Goal: Task Accomplishment & Management: Use online tool/utility

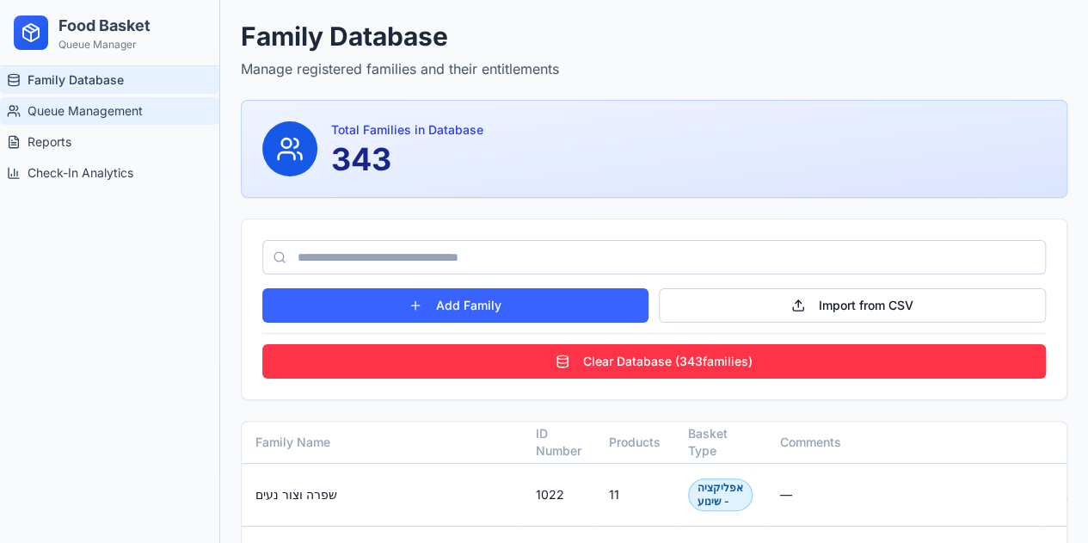
click at [112, 114] on span "Queue Management" at bounding box center [85, 110] width 115 height 17
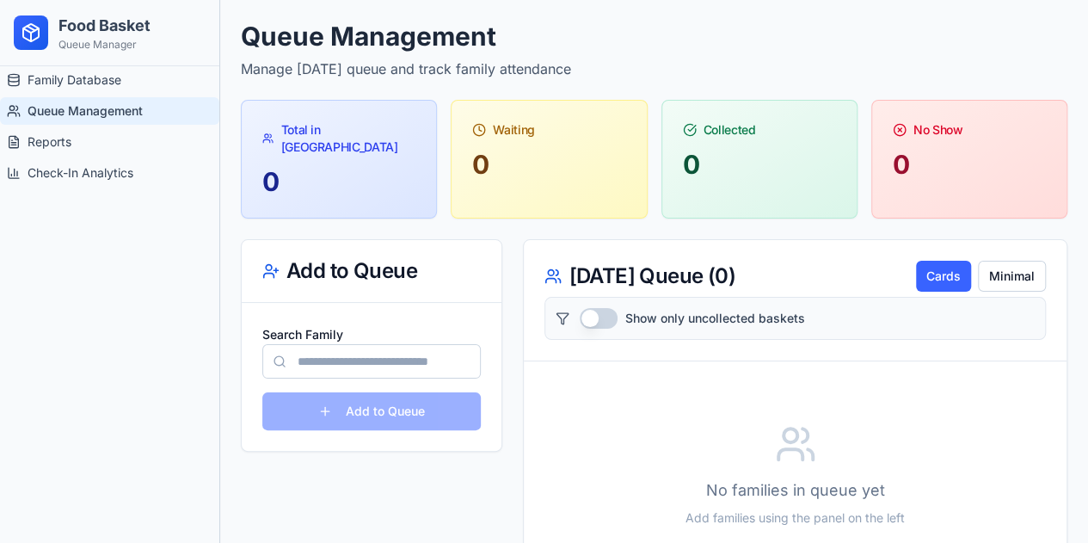
click at [115, 275] on div "Family Database Queue Management Reports Check-In Analytics" at bounding box center [109, 304] width 219 height 477
click at [117, 88] on span "Family Database" at bounding box center [75, 79] width 94 height 17
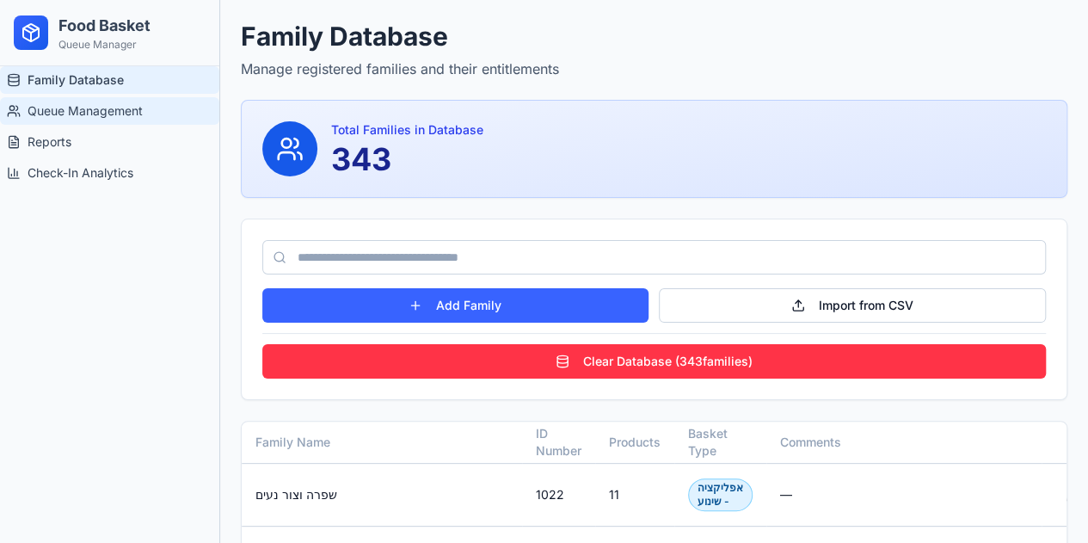
click at [84, 100] on link "Queue Management" at bounding box center [109, 111] width 219 height 28
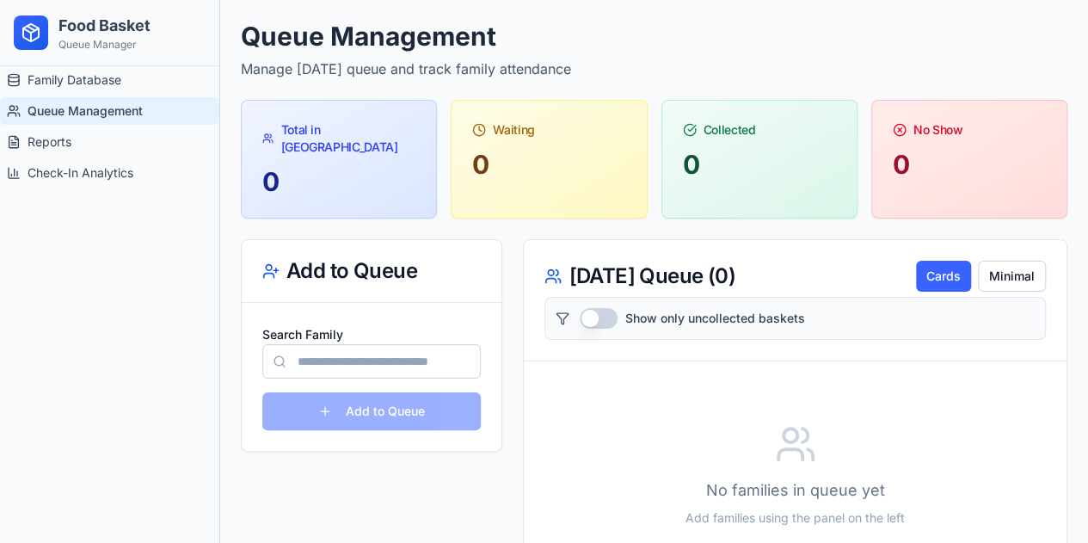
click at [346, 344] on input "Search Family" at bounding box center [371, 361] width 219 height 34
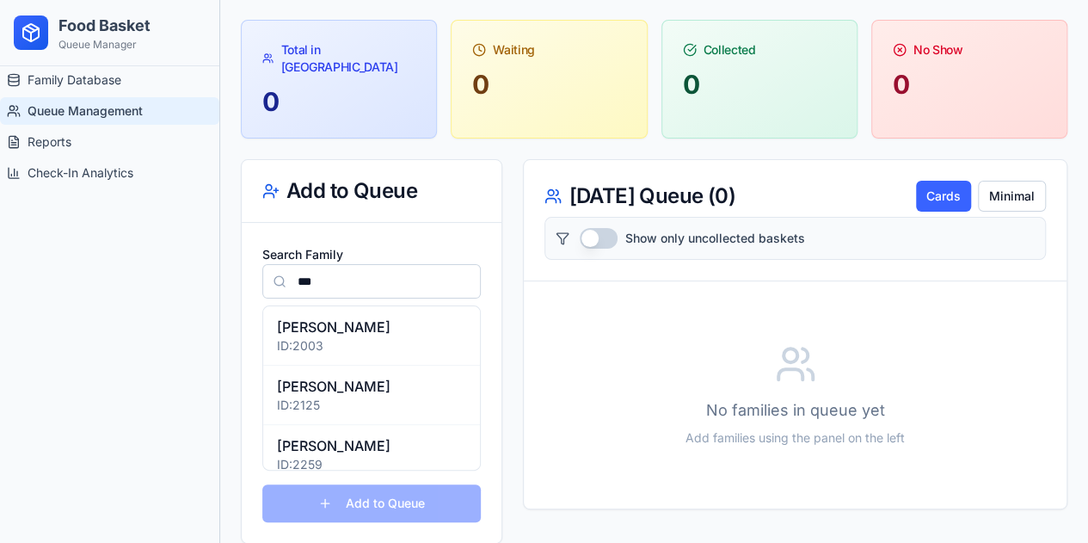
scroll to position [83, 0]
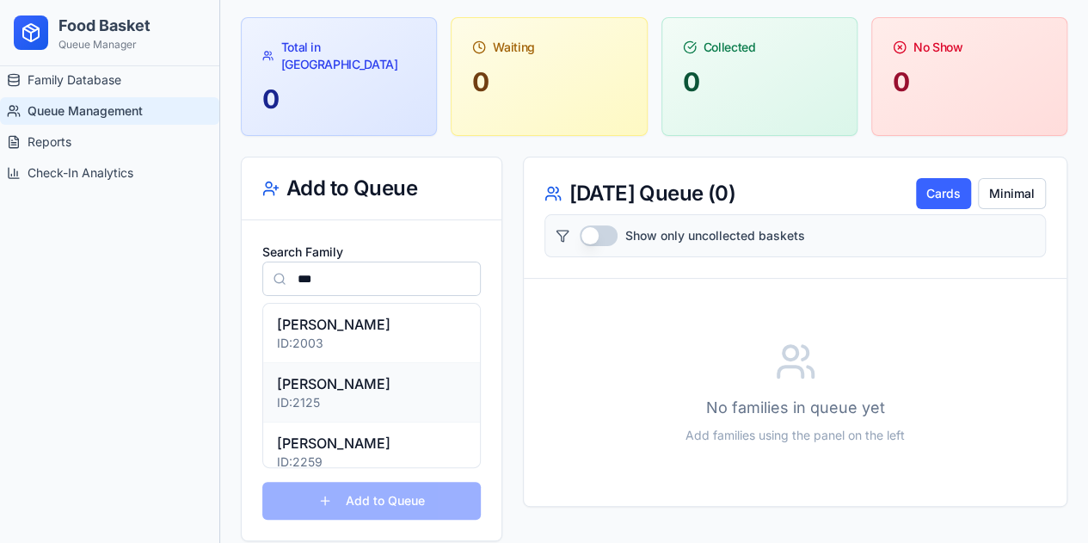
click at [351, 373] on p "[PERSON_NAME]" at bounding box center [371, 383] width 189 height 21
type input "**********"
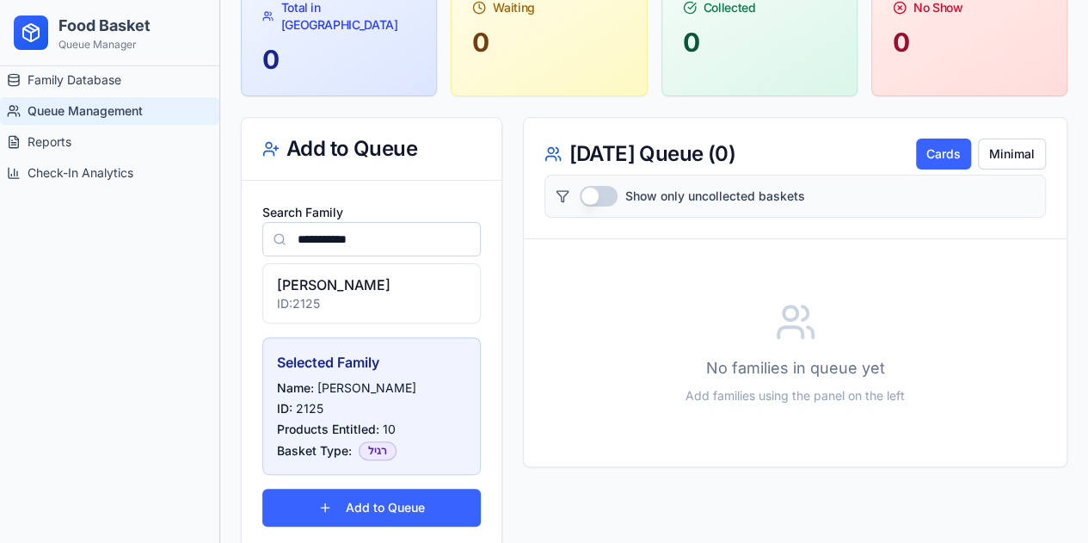
scroll to position [127, 0]
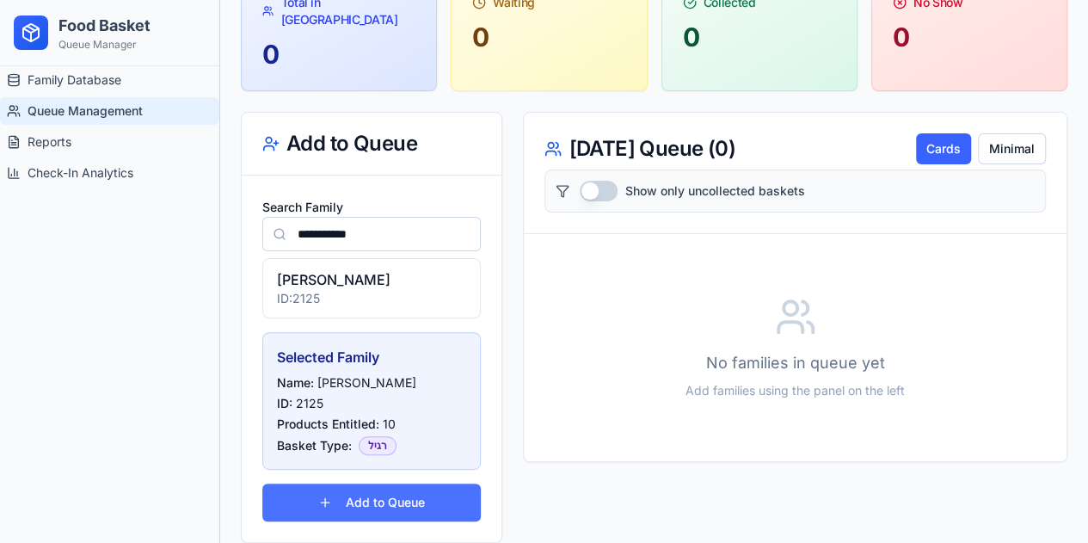
click at [383, 483] on button "Add to Queue" at bounding box center [371, 502] width 219 height 38
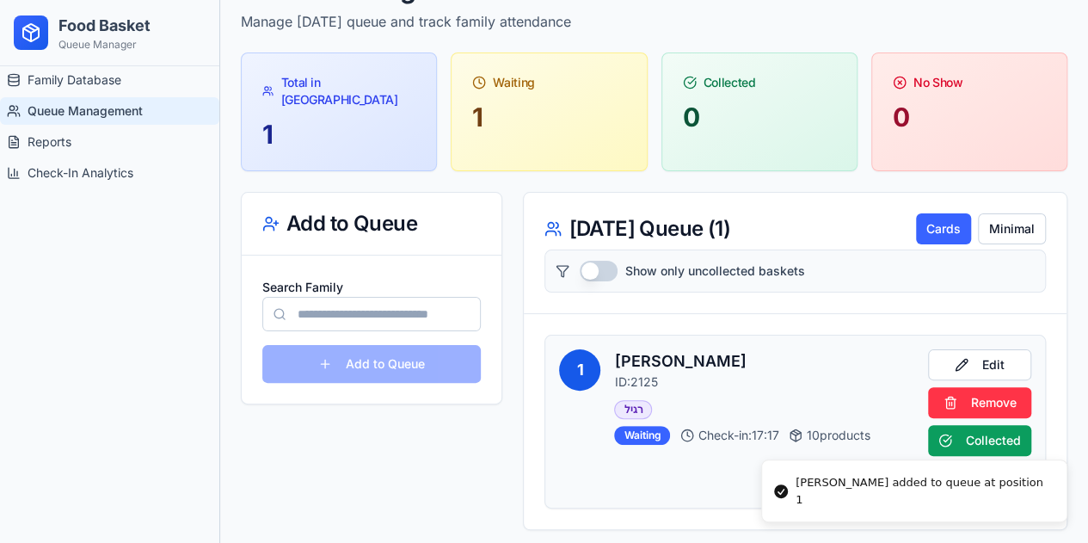
scroll to position [93, 0]
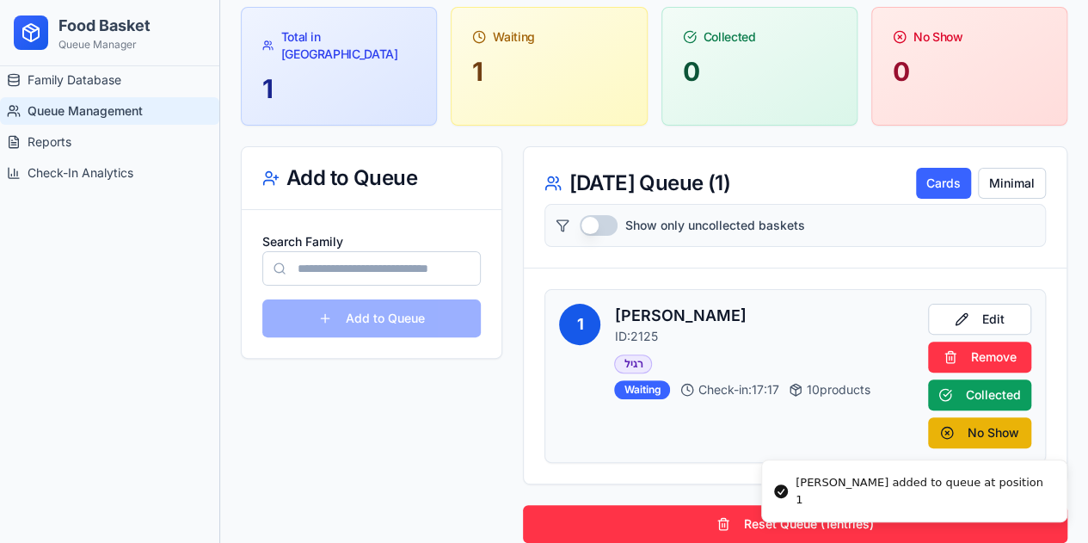
click at [392, 259] on input "Search Family" at bounding box center [371, 268] width 219 height 34
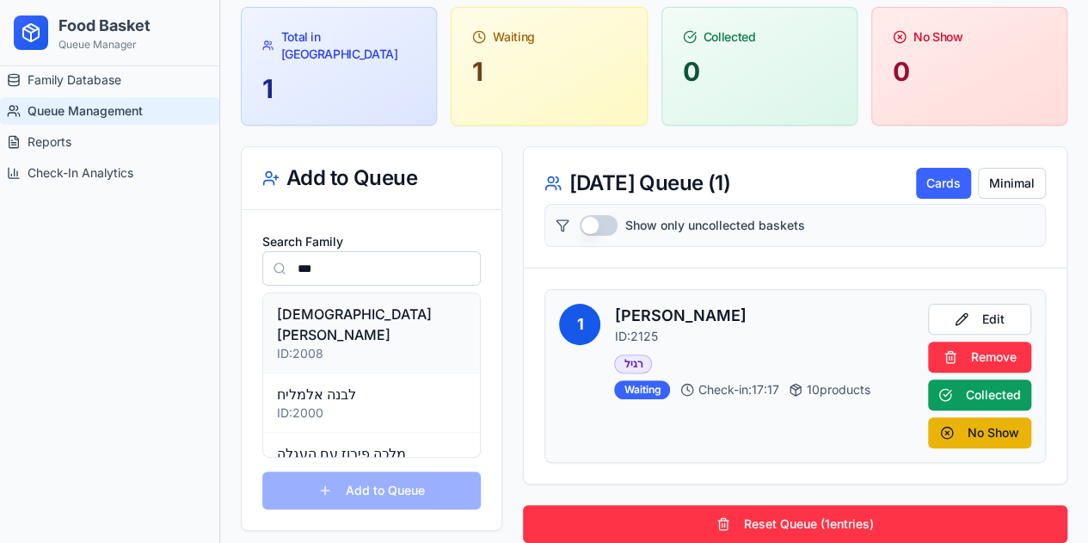
click at [327, 305] on p "[DEMOGRAPHIC_DATA][PERSON_NAME]" at bounding box center [371, 324] width 189 height 41
type input "**********"
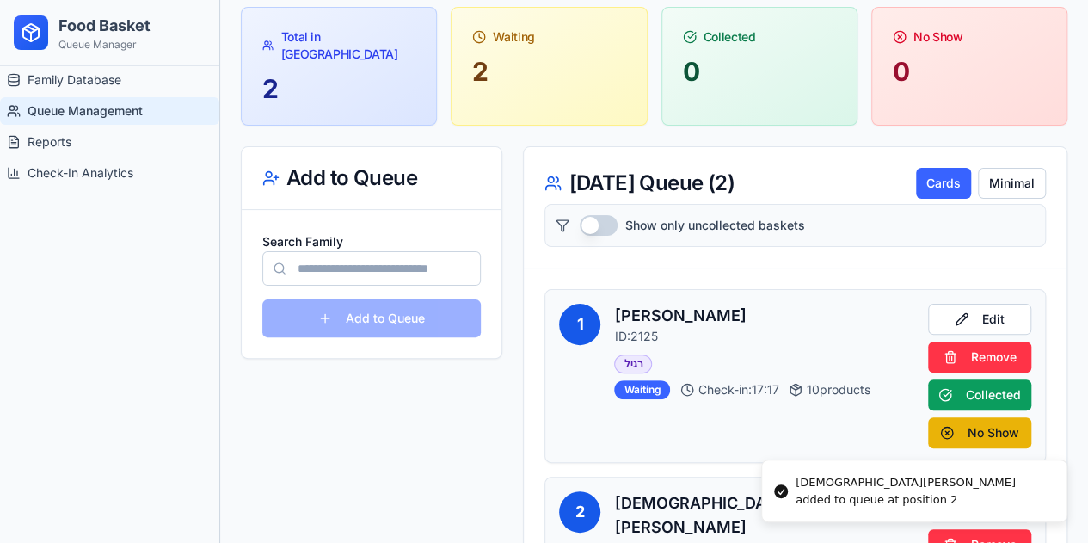
click at [308, 256] on input "Search Family" at bounding box center [371, 268] width 219 height 34
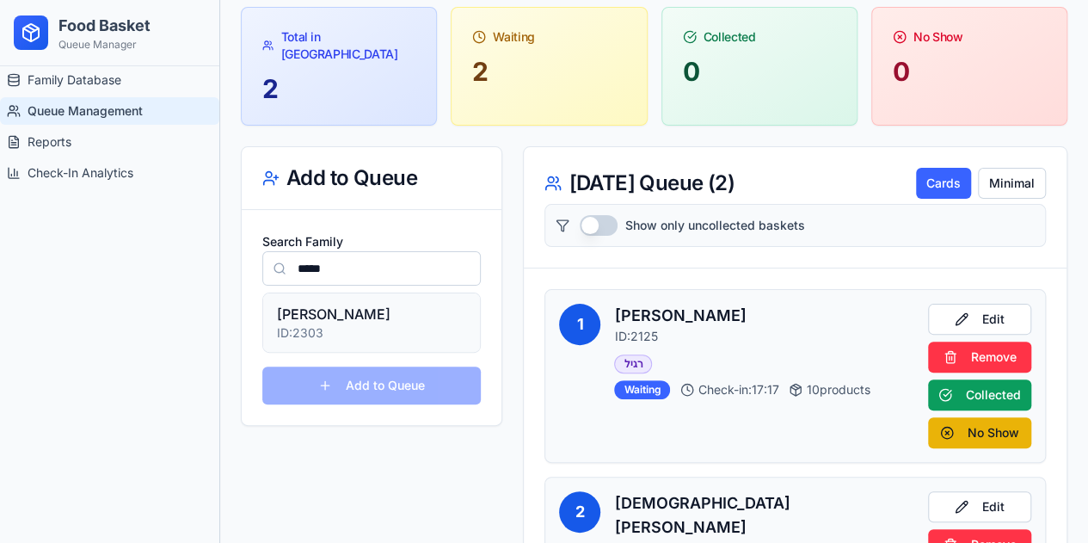
click at [300, 304] on p "[PERSON_NAME]" at bounding box center [371, 314] width 189 height 21
type input "**********"
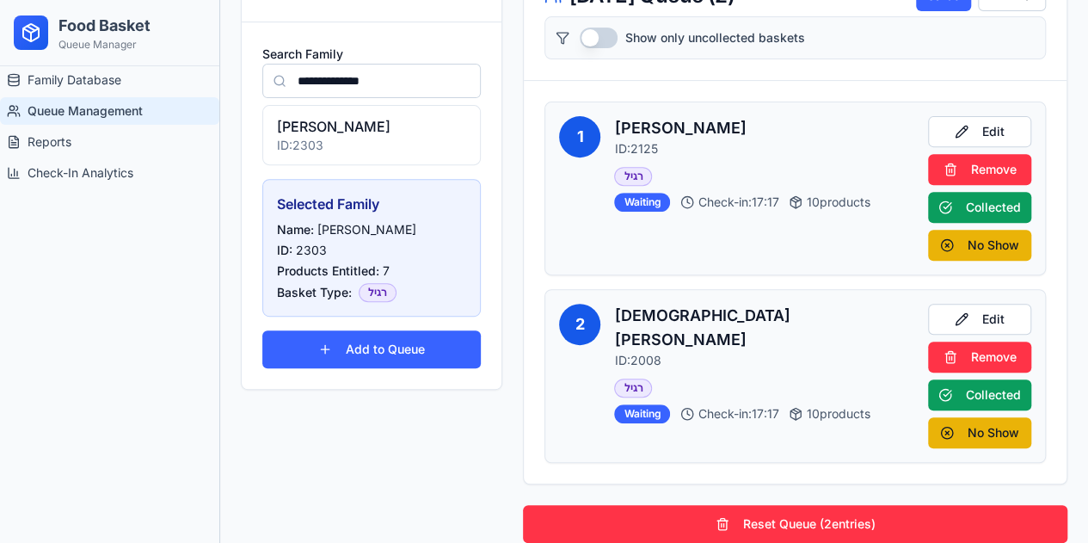
scroll to position [0, 0]
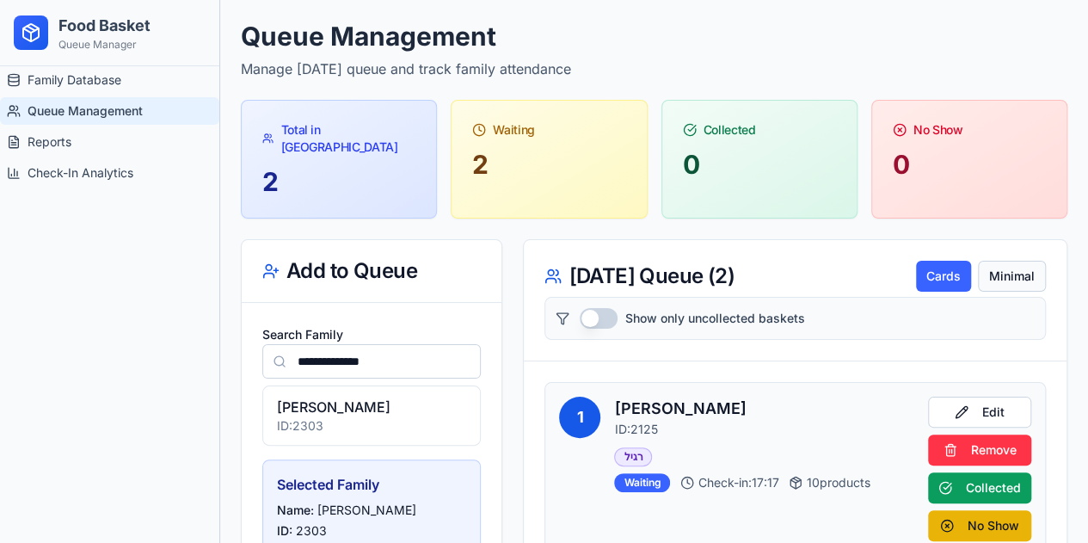
click at [1013, 261] on button "Minimal" at bounding box center [1012, 276] width 68 height 31
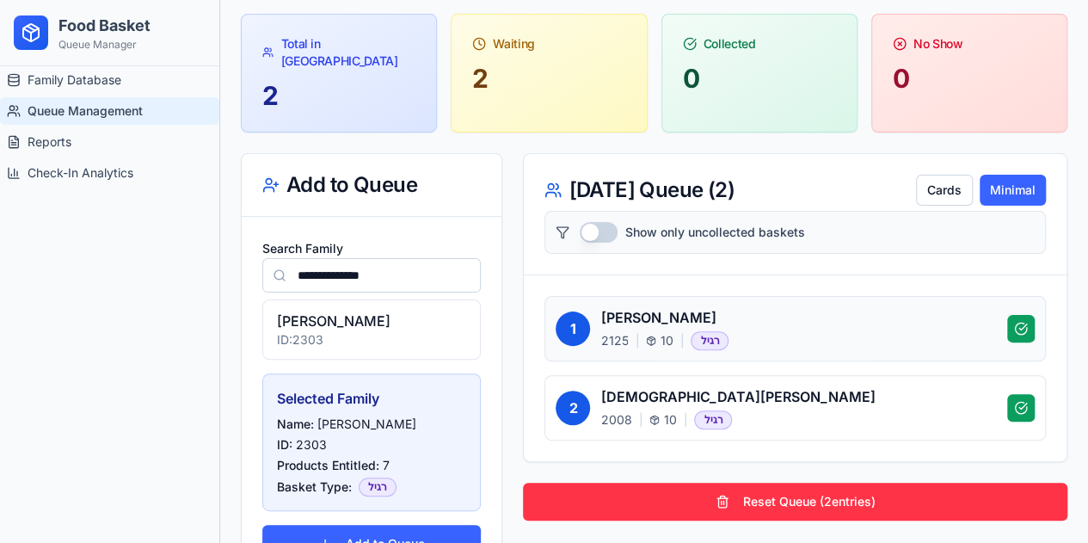
scroll to position [127, 0]
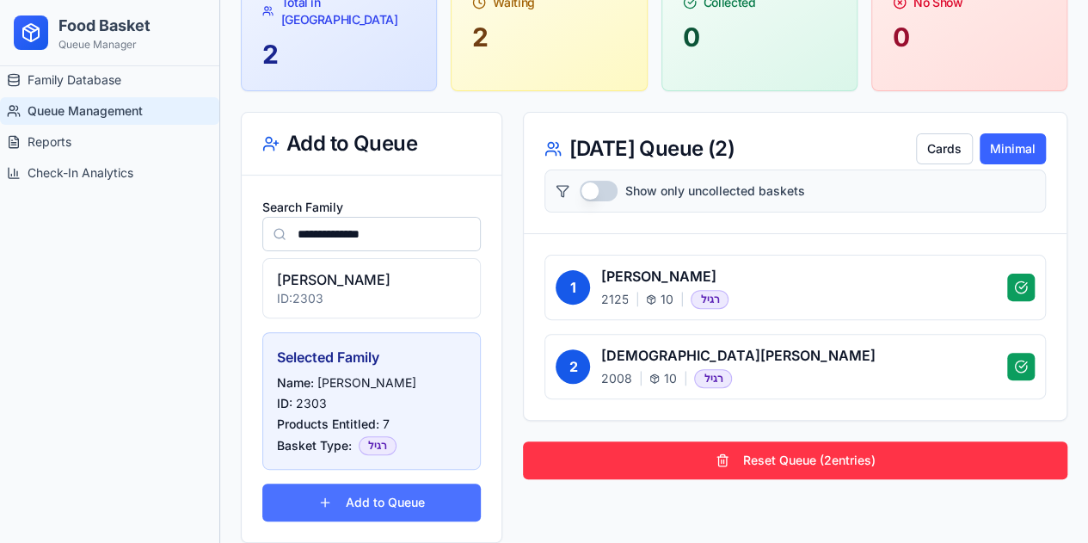
click at [397, 483] on button "Add to Queue" at bounding box center [371, 502] width 219 height 38
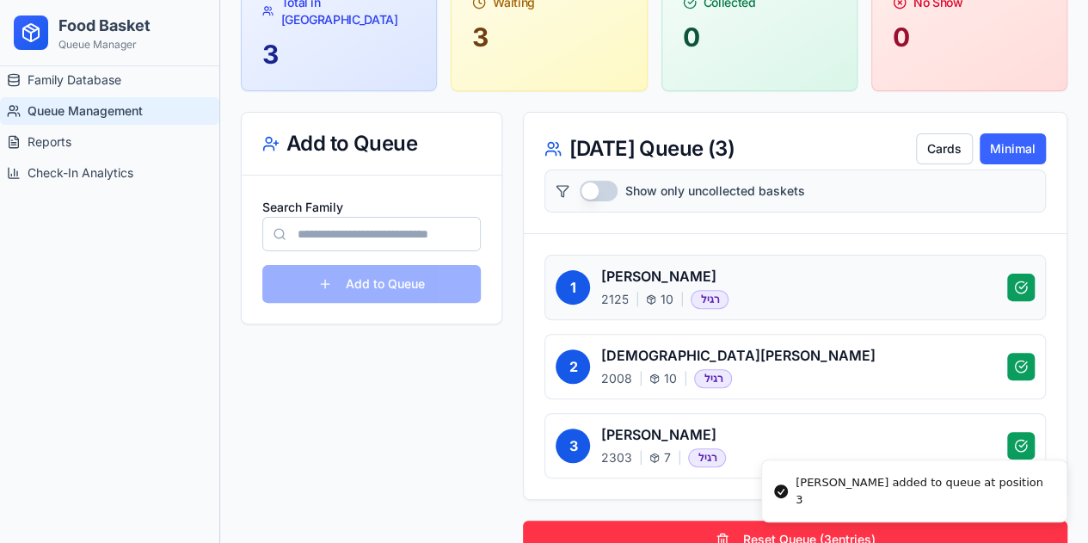
click at [611, 291] on span "2125" at bounding box center [614, 299] width 28 height 17
click at [665, 291] on span "10" at bounding box center [666, 299] width 13 height 17
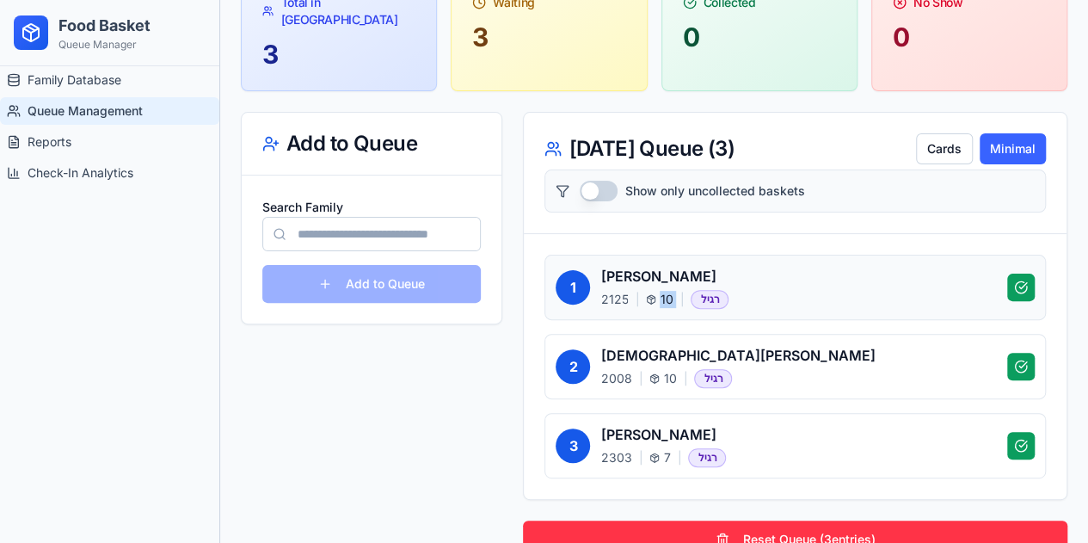
click at [665, 291] on span "10" at bounding box center [666, 299] width 13 height 17
click at [374, 217] on input "Search Family" at bounding box center [371, 234] width 219 height 34
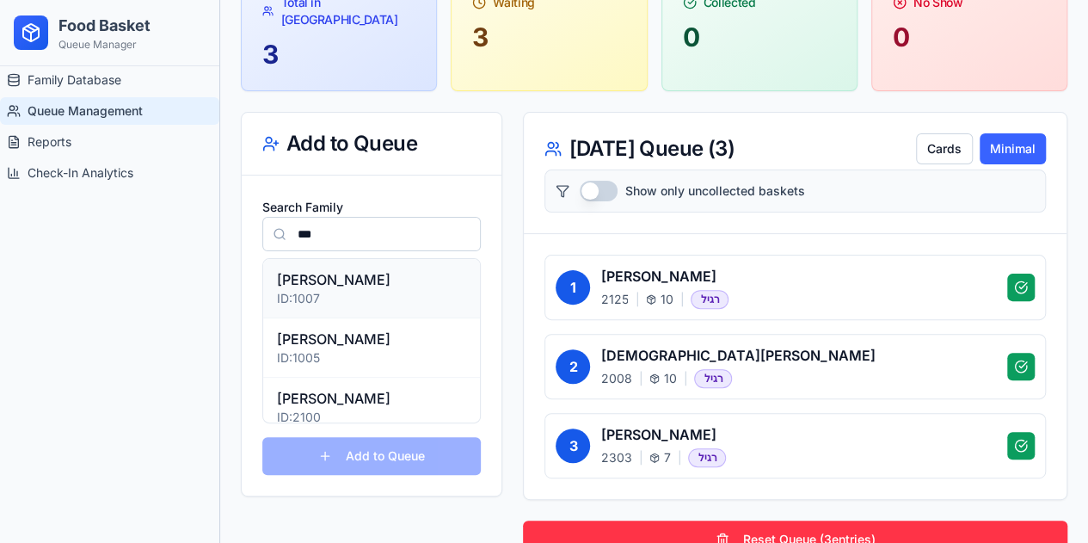
click at [283, 290] on p "ID: 1007" at bounding box center [371, 298] width 189 height 17
type input "*********"
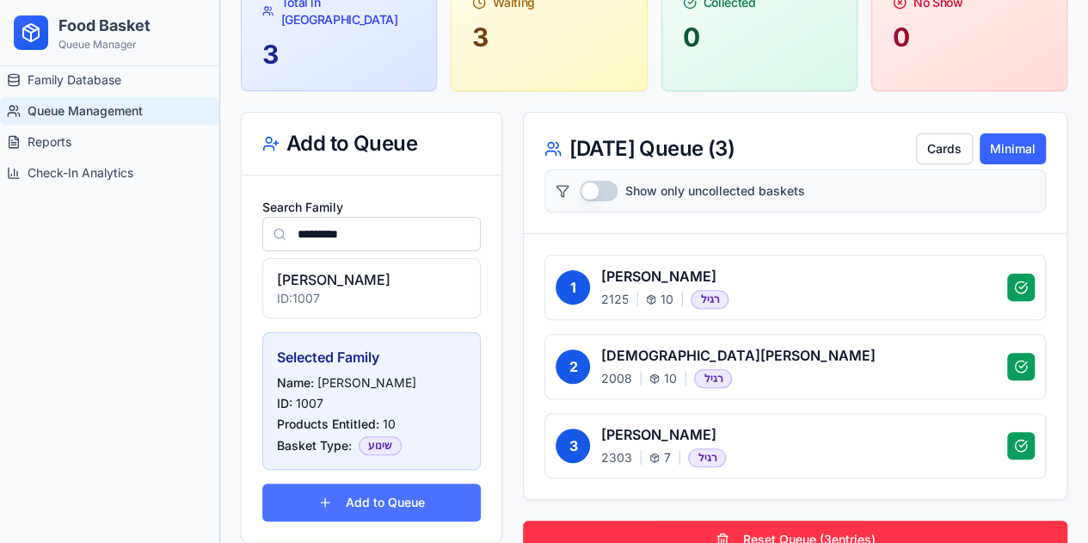
click at [342, 483] on button "Add to Queue" at bounding box center [371, 502] width 219 height 38
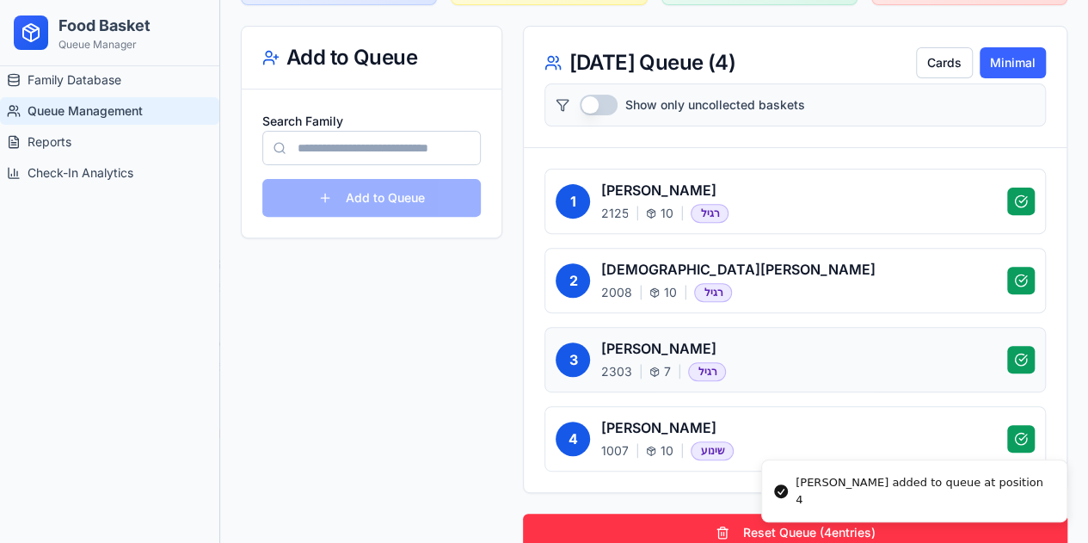
scroll to position [219, 0]
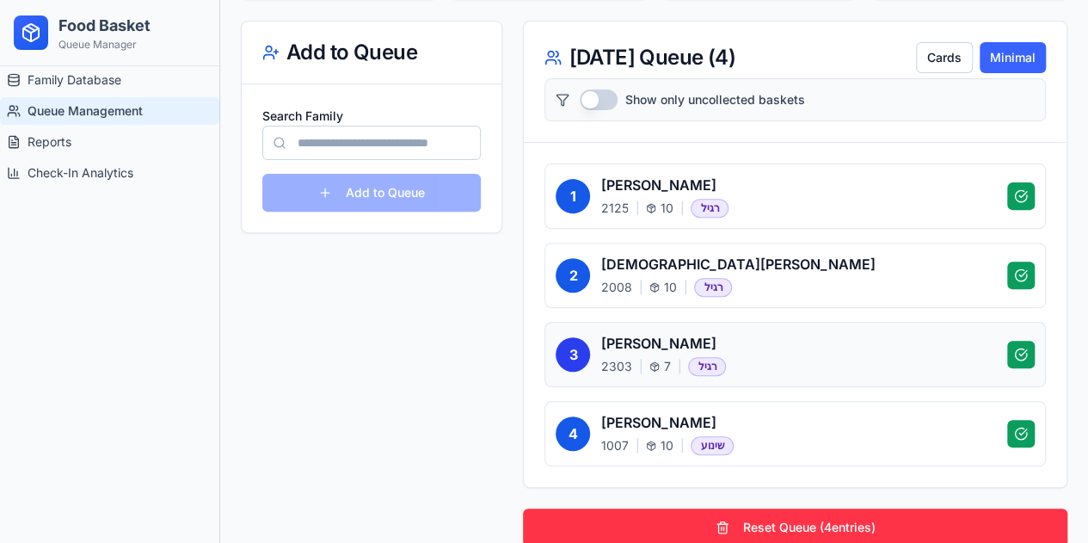
click at [572, 337] on button "3" at bounding box center [573, 354] width 34 height 34
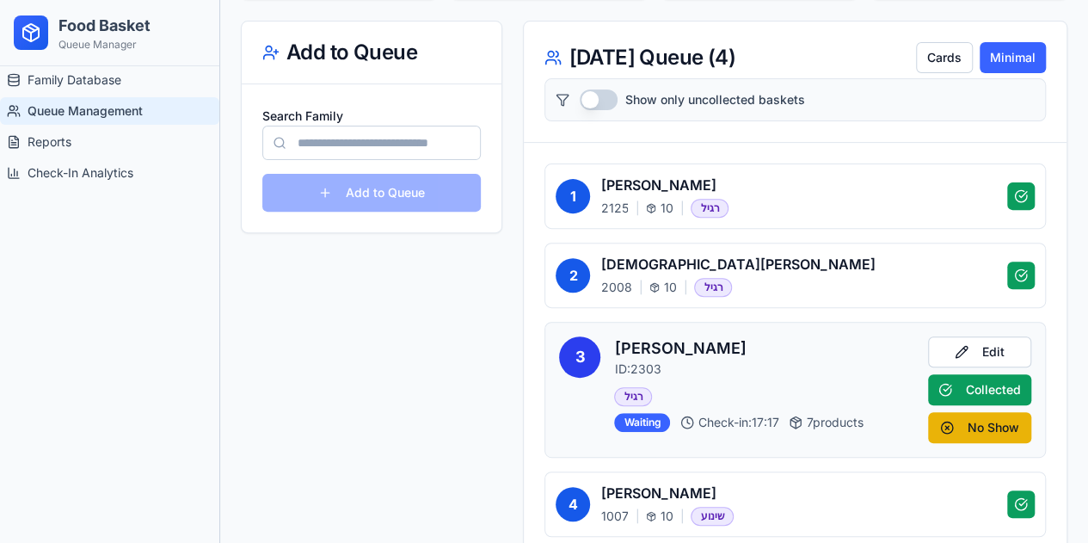
click at [572, 336] on button "3" at bounding box center [579, 356] width 41 height 41
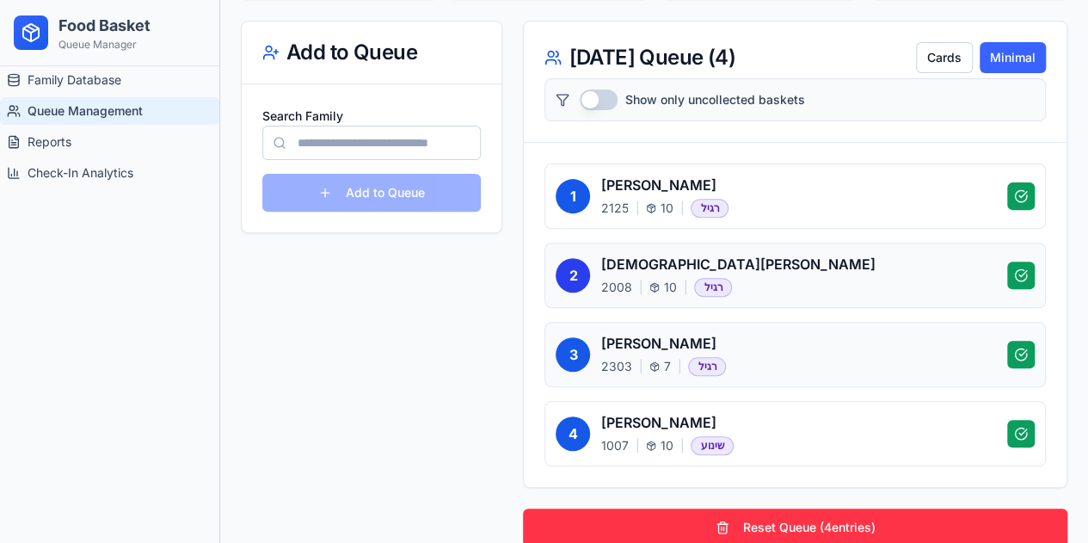
click at [566, 258] on button "2" at bounding box center [573, 275] width 34 height 34
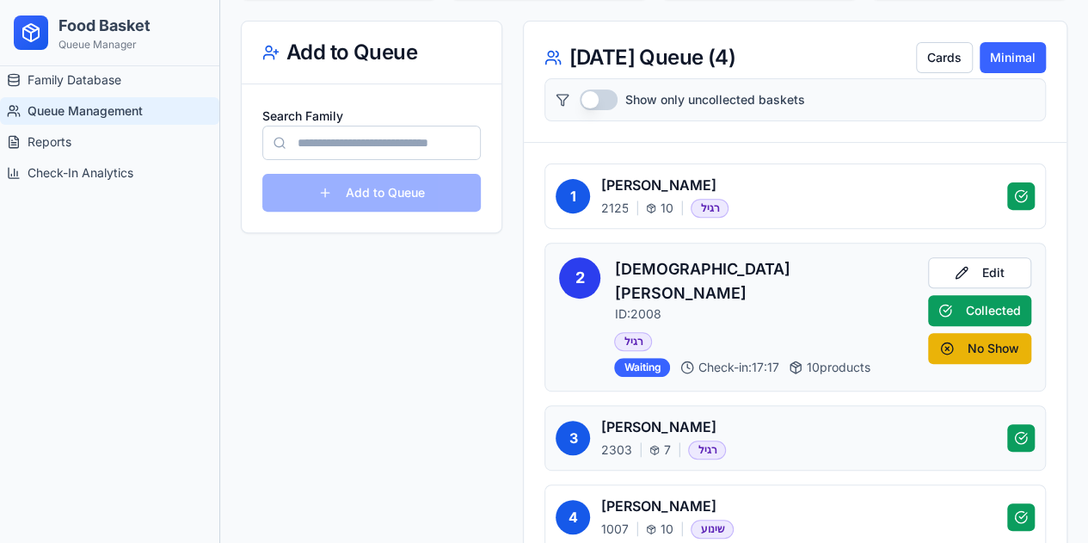
click at [568, 257] on button "2" at bounding box center [579, 277] width 41 height 41
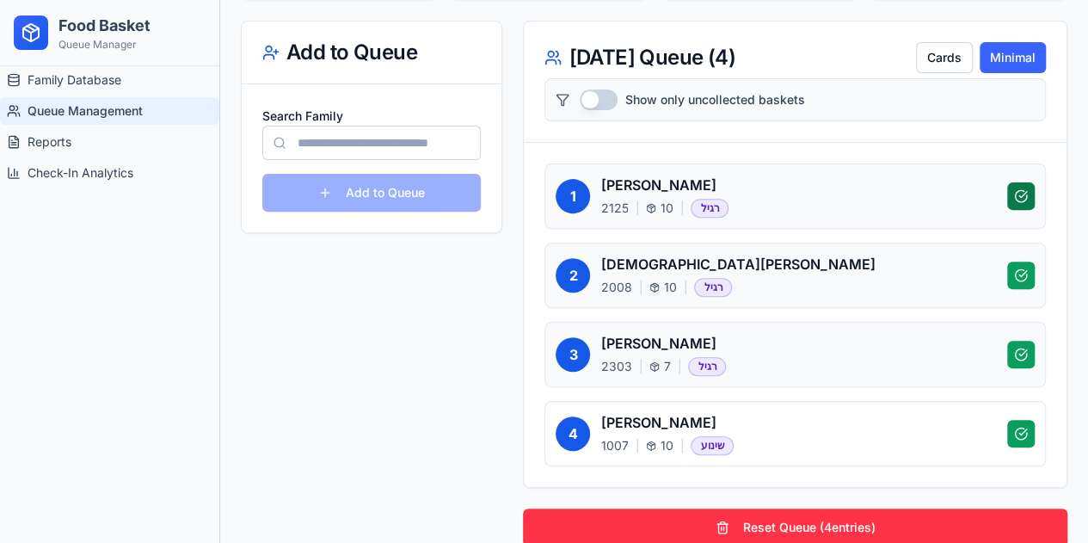
click at [1021, 182] on button at bounding box center [1021, 196] width 28 height 28
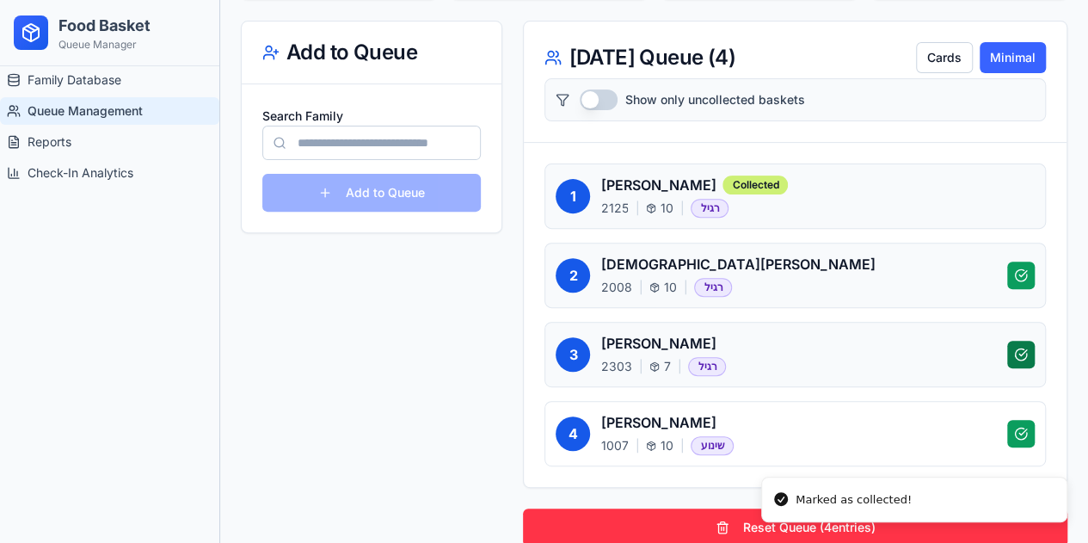
click at [1031, 341] on button at bounding box center [1021, 355] width 28 height 28
click at [611, 89] on button "Show only uncollected baskets" at bounding box center [599, 99] width 38 height 21
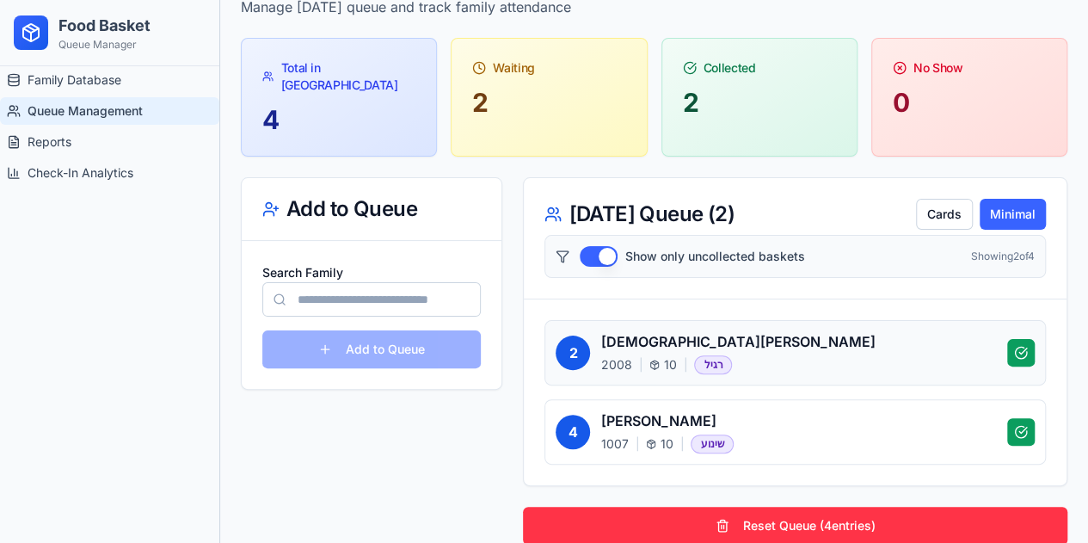
click at [602, 246] on button "Show only uncollected baskets" at bounding box center [599, 256] width 38 height 21
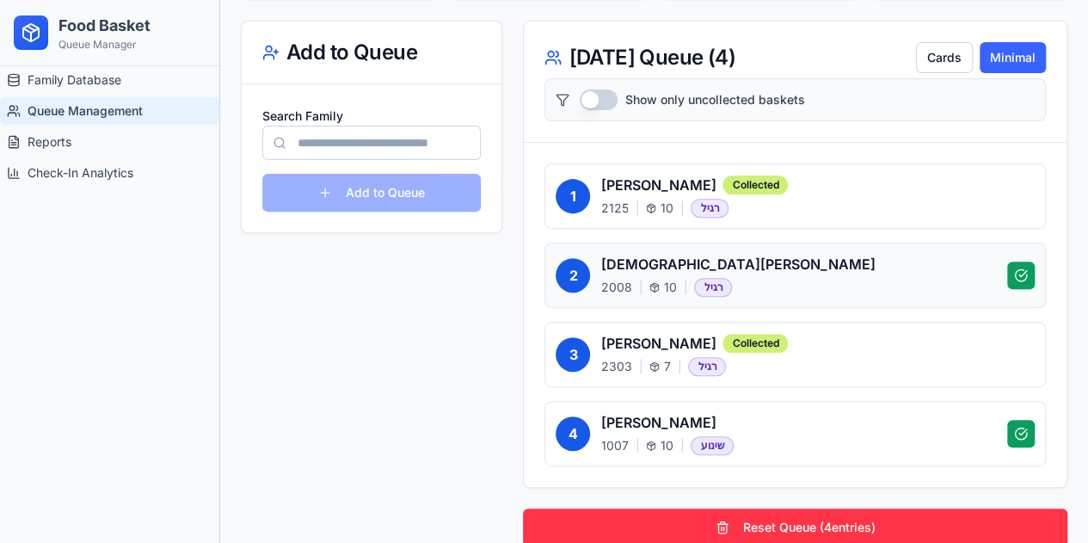
click at [607, 89] on button "Show only uncollected baskets" at bounding box center [599, 99] width 38 height 21
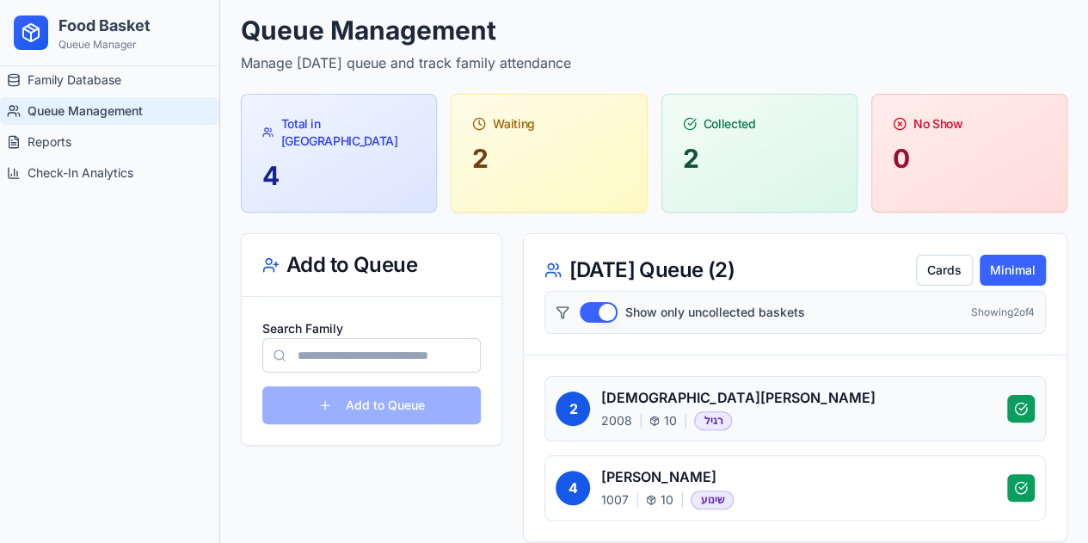
scroll to position [0, 0]
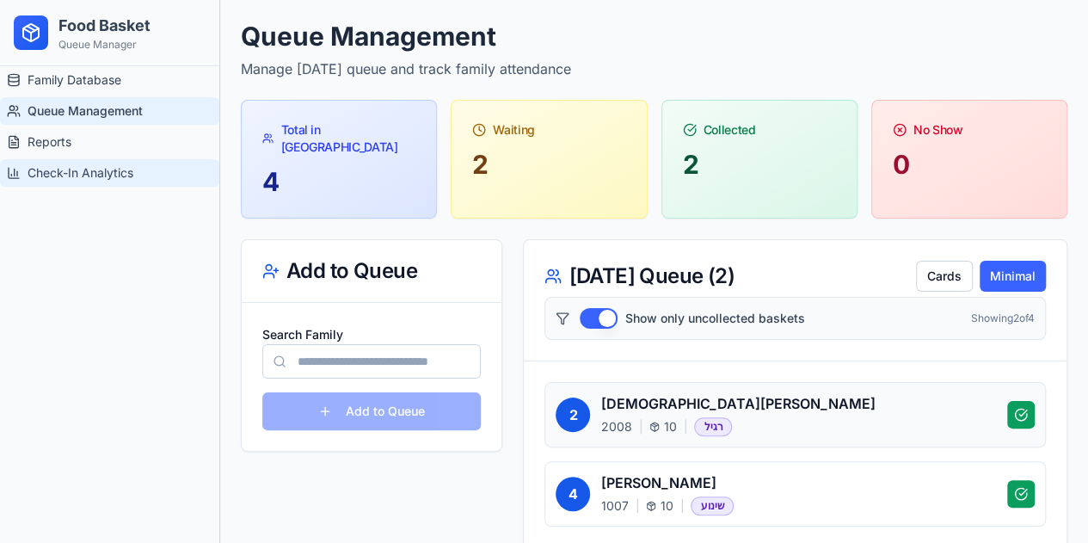
click at [108, 171] on span "Check-In Analytics" at bounding box center [81, 172] width 106 height 17
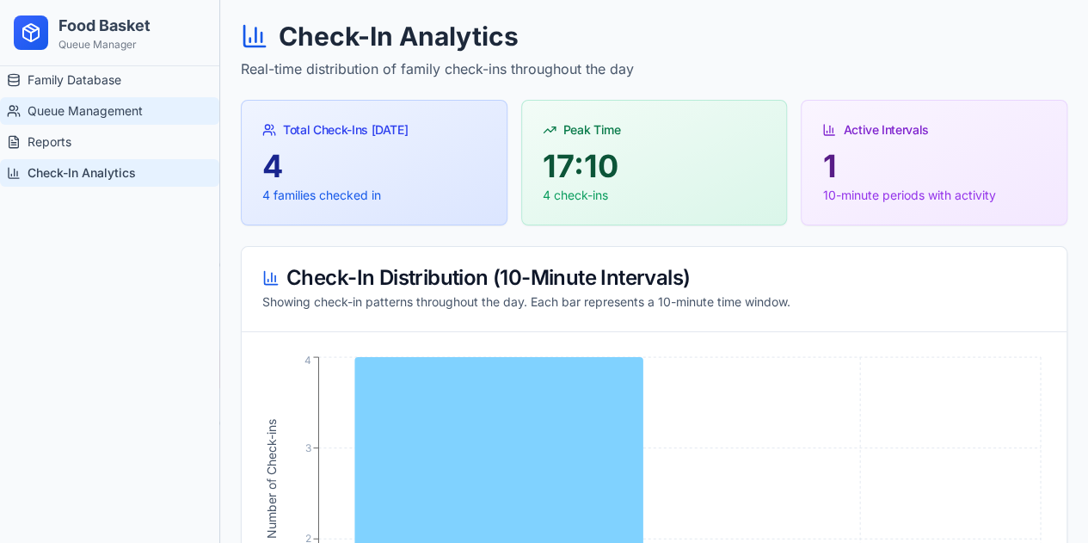
click at [91, 104] on span "Queue Management" at bounding box center [85, 110] width 115 height 17
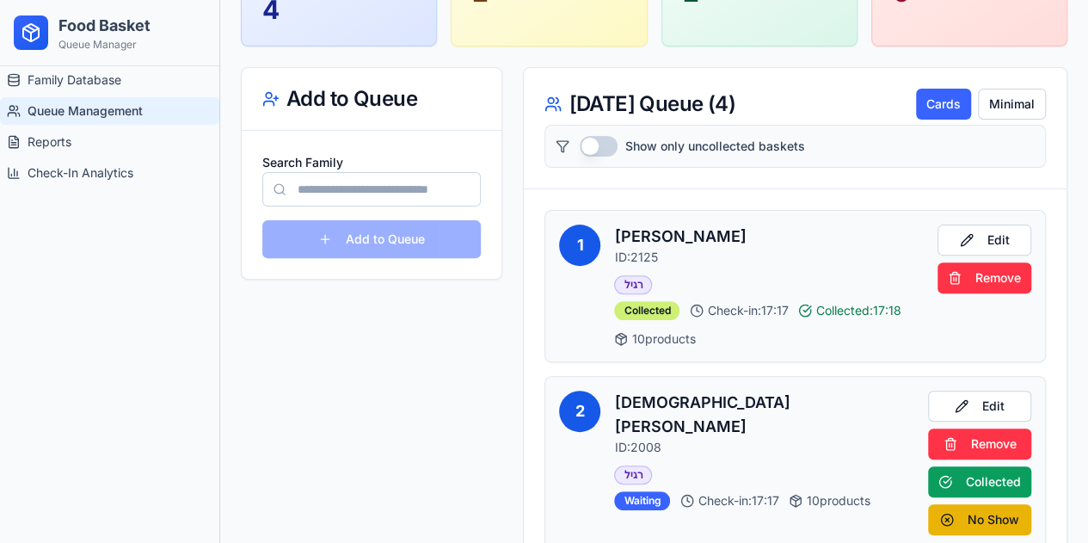
scroll to position [86, 0]
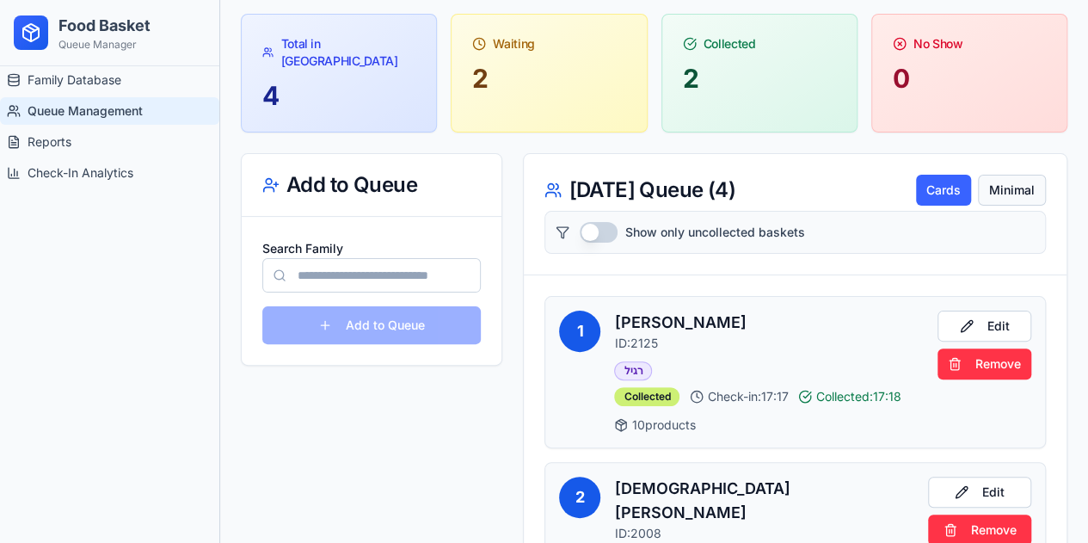
click at [993, 175] on button "Minimal" at bounding box center [1012, 190] width 68 height 31
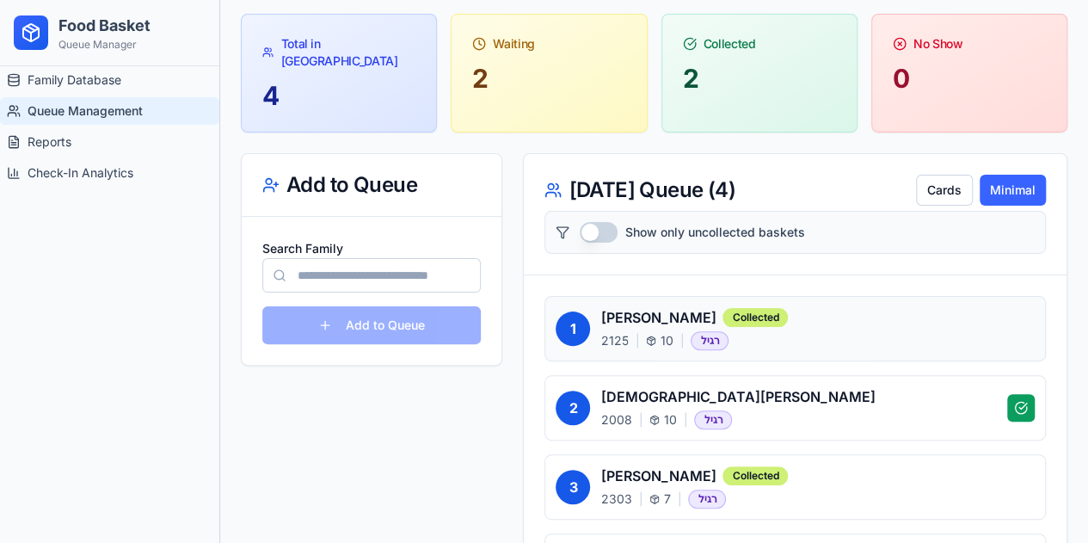
scroll to position [172, 0]
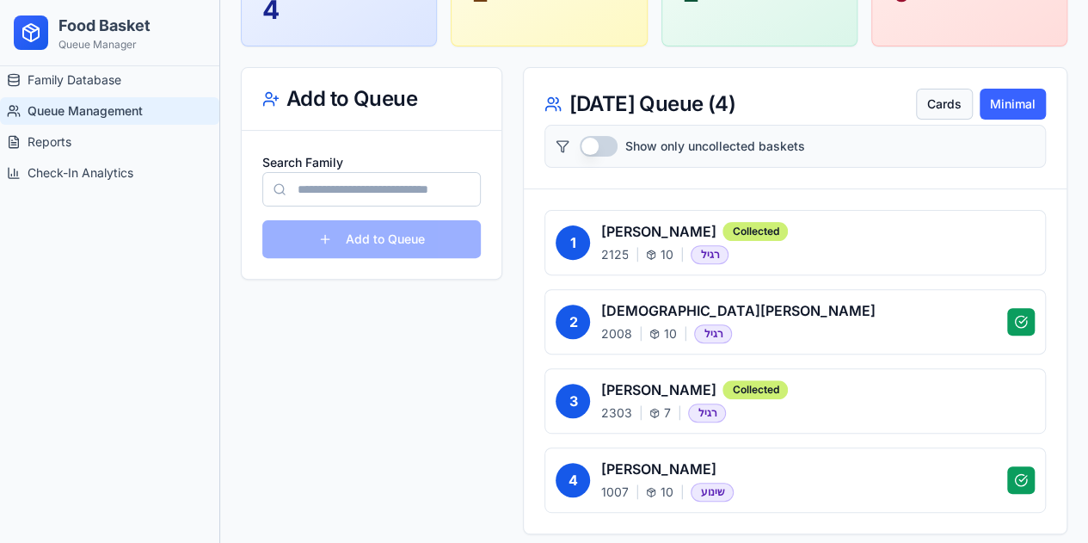
click at [935, 95] on button "Cards" at bounding box center [944, 104] width 57 height 31
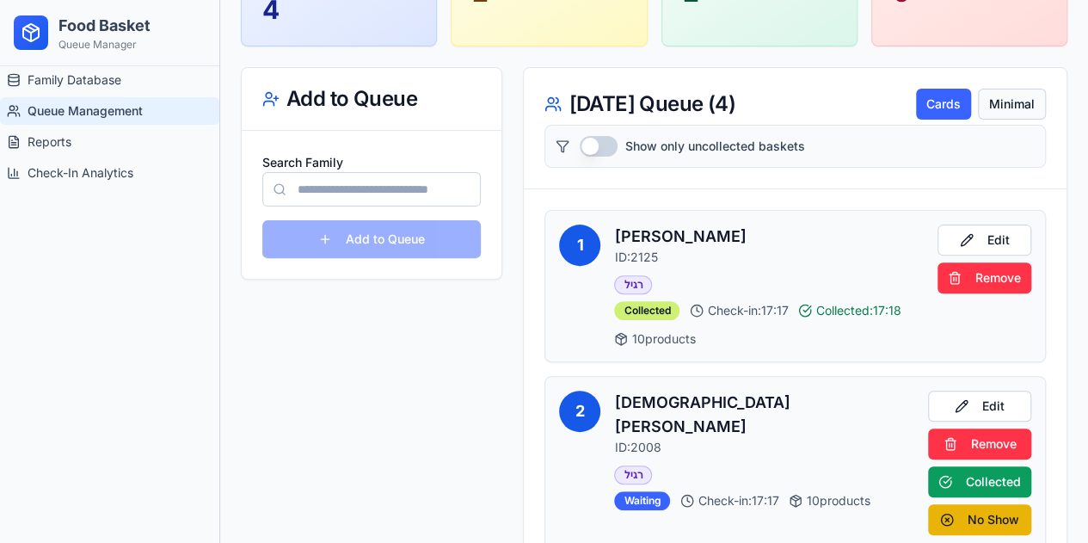
click at [1000, 89] on button "Minimal" at bounding box center [1012, 104] width 68 height 31
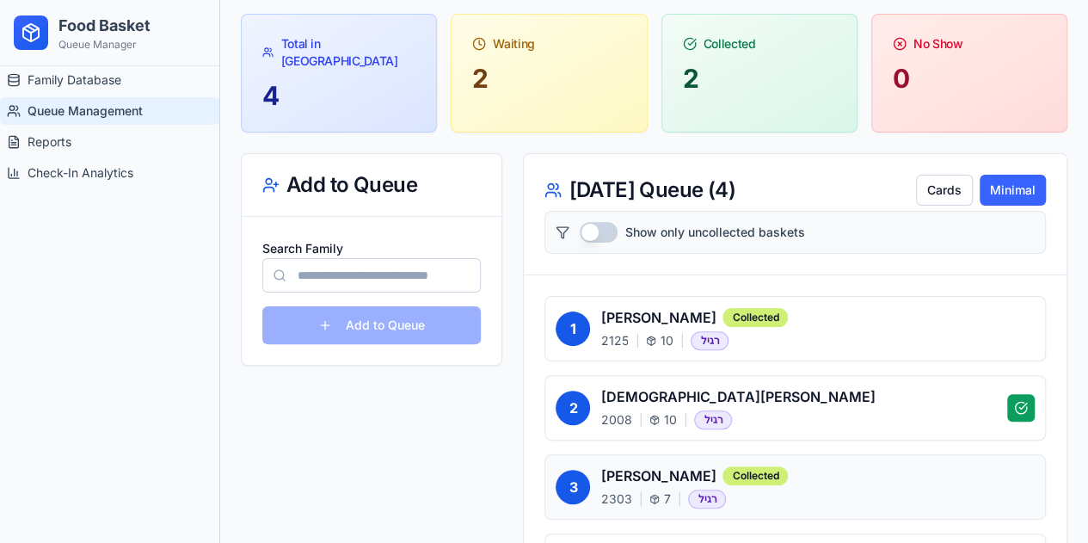
scroll to position [0, 0]
